Goal: Transaction & Acquisition: Purchase product/service

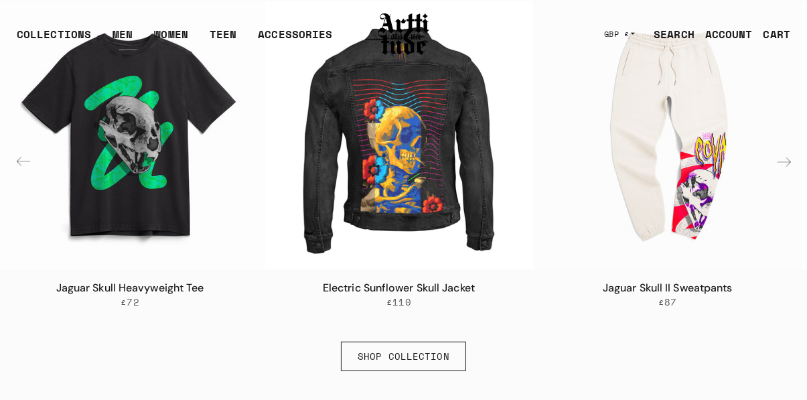
scroll to position [547, 0]
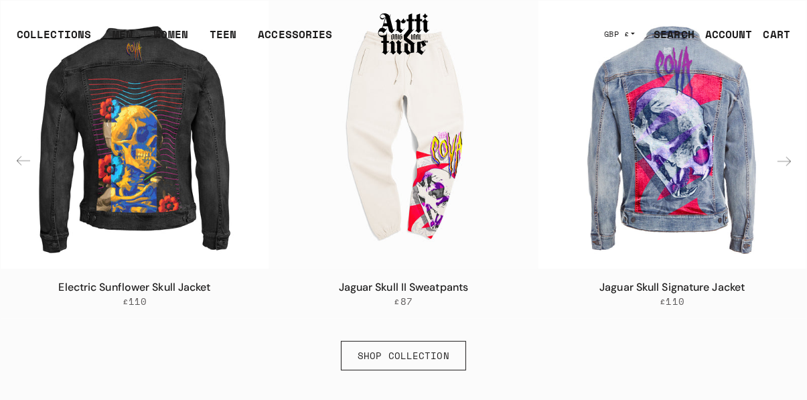
click at [730, 242] on img "4 / 6" at bounding box center [672, 135] width 268 height 268
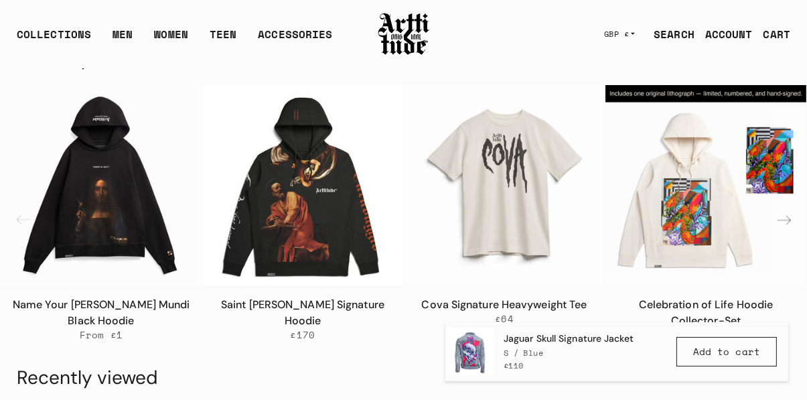
scroll to position [1008, 0]
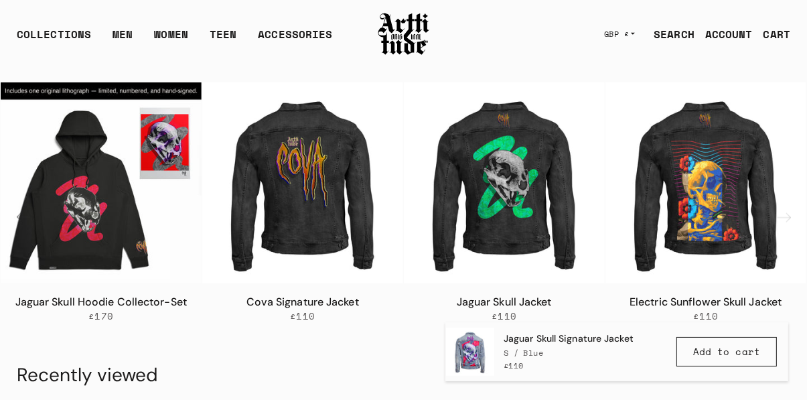
click at [738, 239] on img "8 / 8" at bounding box center [705, 182] width 201 height 201
